Goal: Information Seeking & Learning: Understand process/instructions

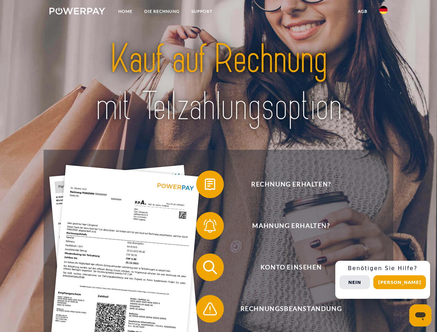
click at [77, 12] on img at bounding box center [77, 11] width 56 height 7
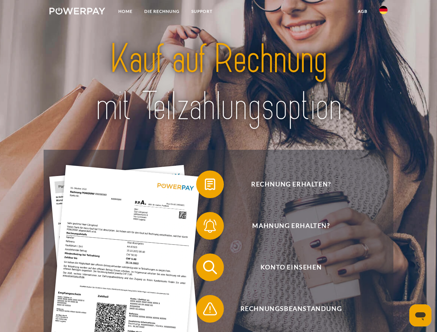
click at [383, 12] on img at bounding box center [383, 10] width 8 height 8
click at [362, 11] on link "agb" at bounding box center [362, 11] width 21 height 12
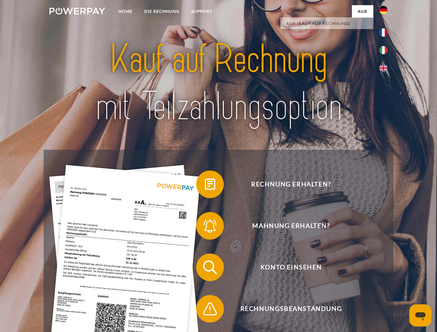
click at [205, 186] on span at bounding box center [199, 184] width 35 height 35
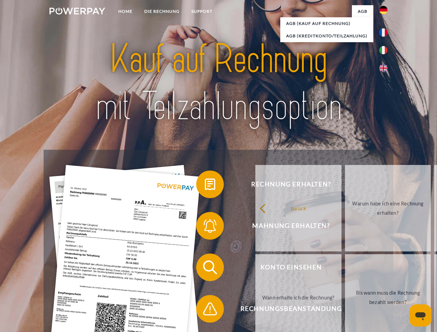
click at [248, 227] on div "zurück Warum habe ich eine Rechnung erhalten? Was habe ich noch offen, ist mein…" at bounding box center [387, 253] width 279 height 178
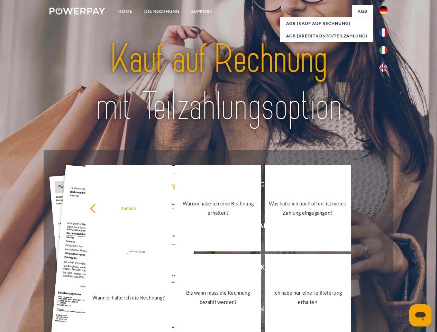
click at [205, 269] on link "Bis wann muss die Rechnung bezahlt werden?" at bounding box center [218, 297] width 86 height 86
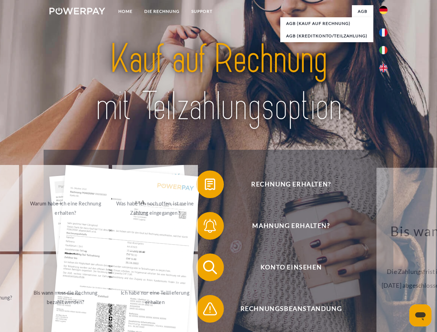
click at [205, 310] on span at bounding box center [199, 309] width 35 height 35
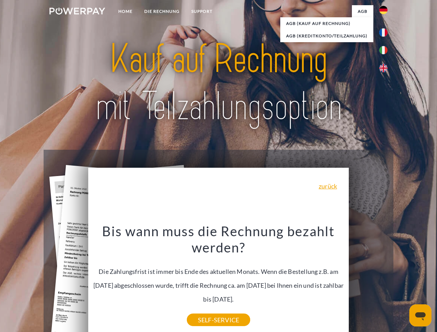
click at [385, 280] on div "Rechnung erhalten? Mahnung erhalten? Konto einsehen" at bounding box center [218, 288] width 349 height 277
click at [368, 281] on span "Konto einsehen" at bounding box center [290, 268] width 169 height 28
click at [402, 282] on header "Home DIE RECHNUNG SUPPORT" at bounding box center [218, 239] width 437 height 478
